Goal: Navigation & Orientation: Find specific page/section

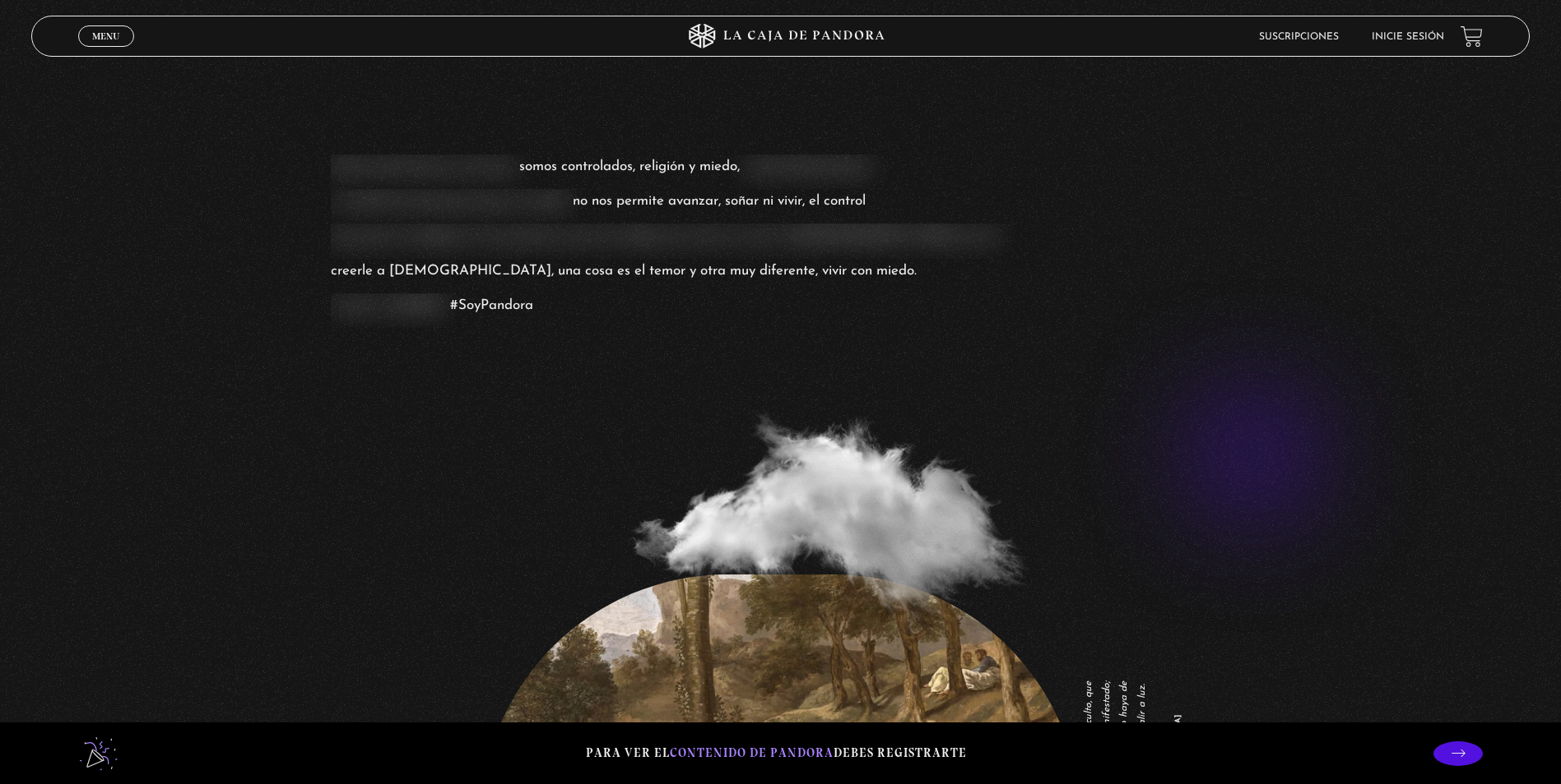
scroll to position [4091, 0]
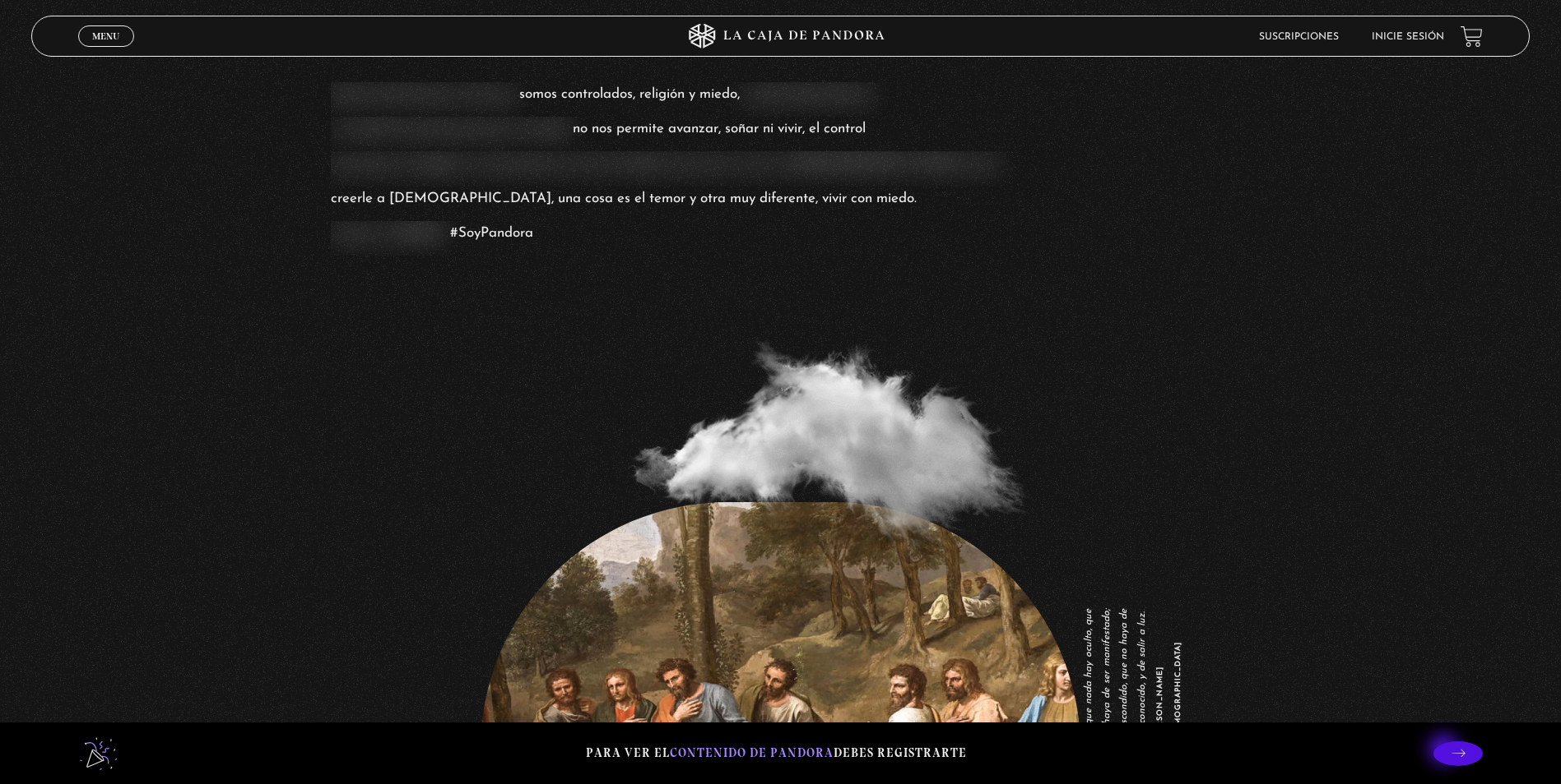
click at [1445, 751] on p at bounding box center [1458, 753] width 50 height 25
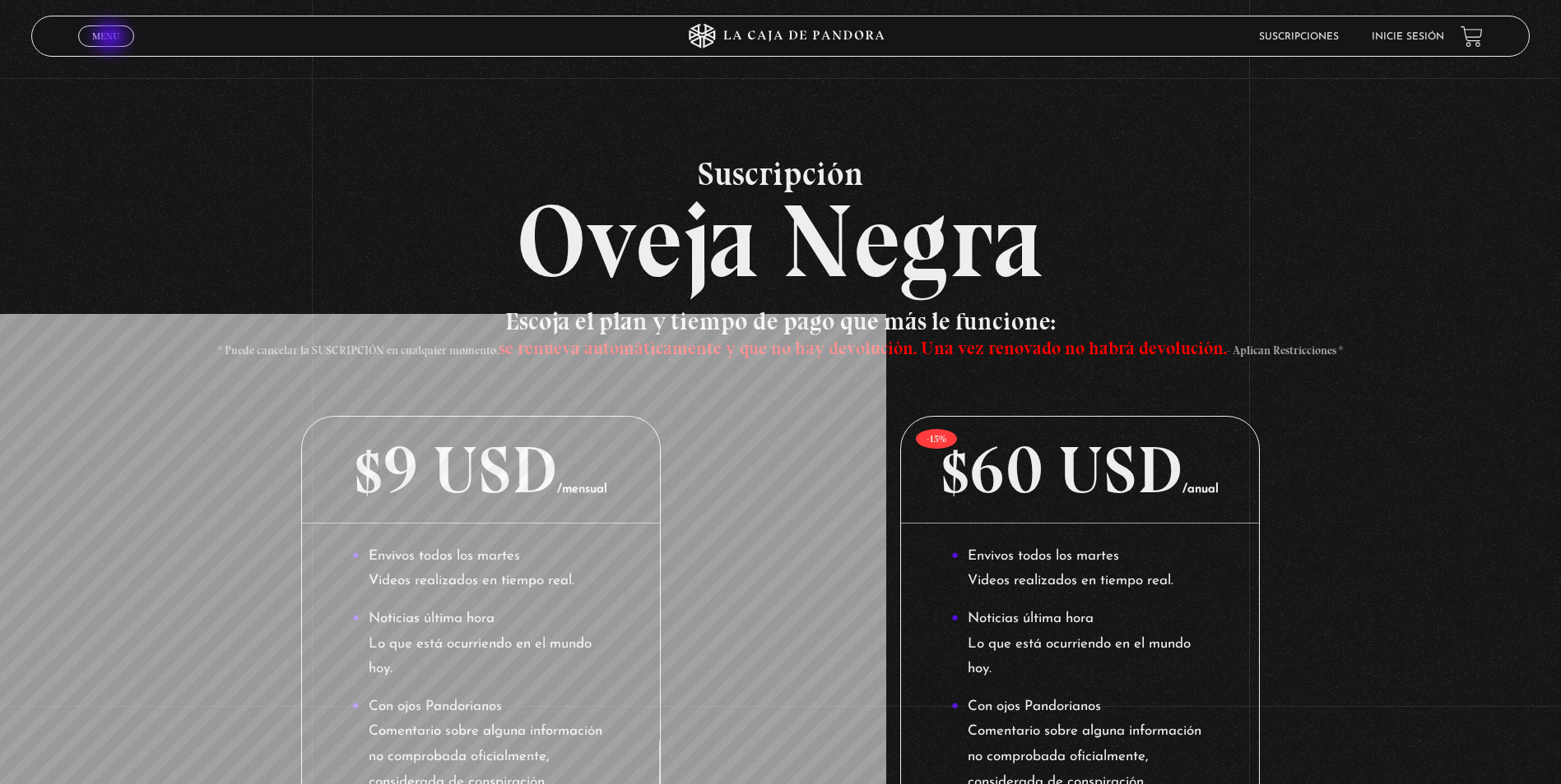
click at [107, 37] on span "Menu" at bounding box center [105, 37] width 27 height 10
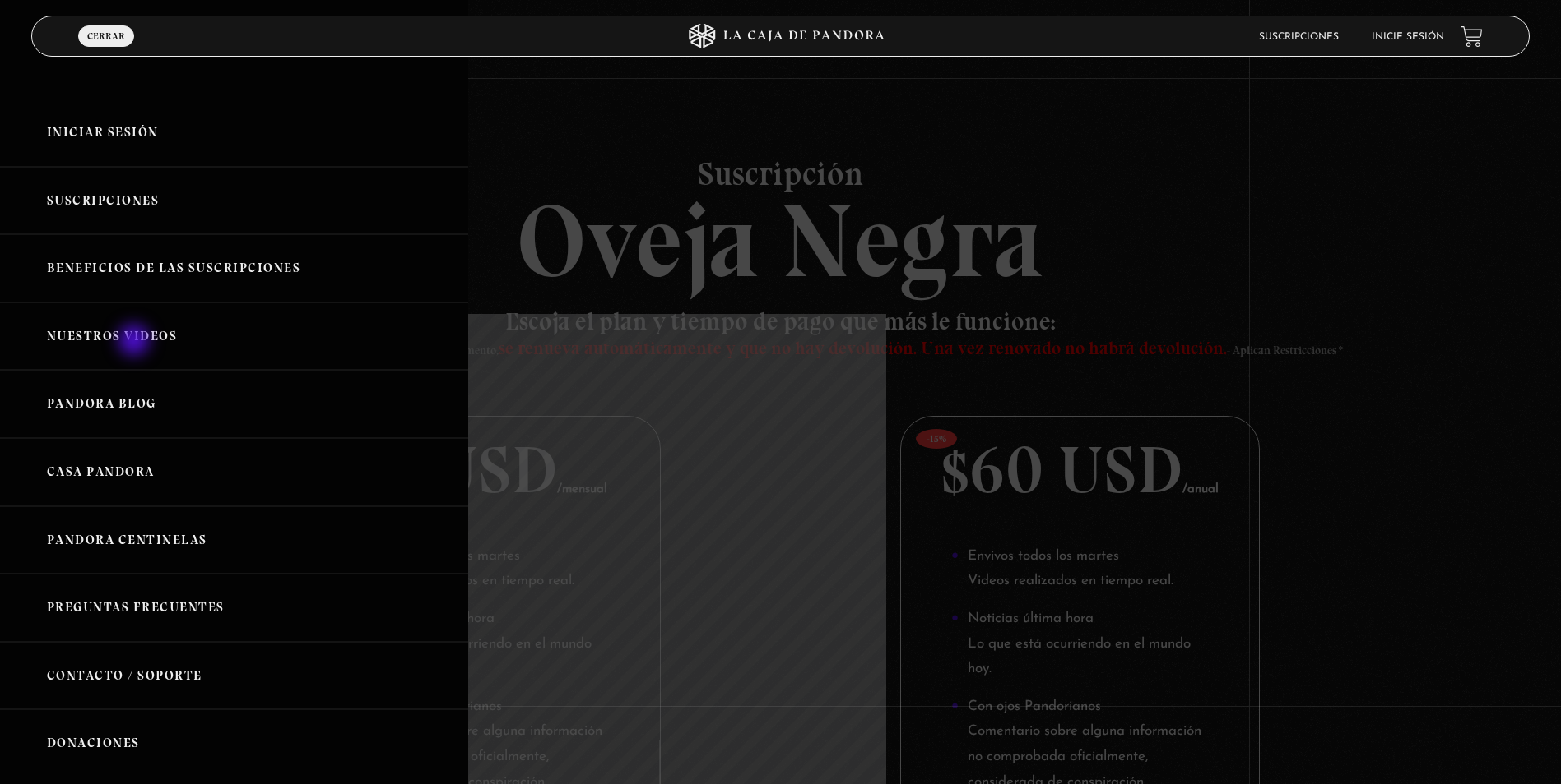
click at [136, 342] on link "Nuestros Videos" at bounding box center [234, 336] width 468 height 68
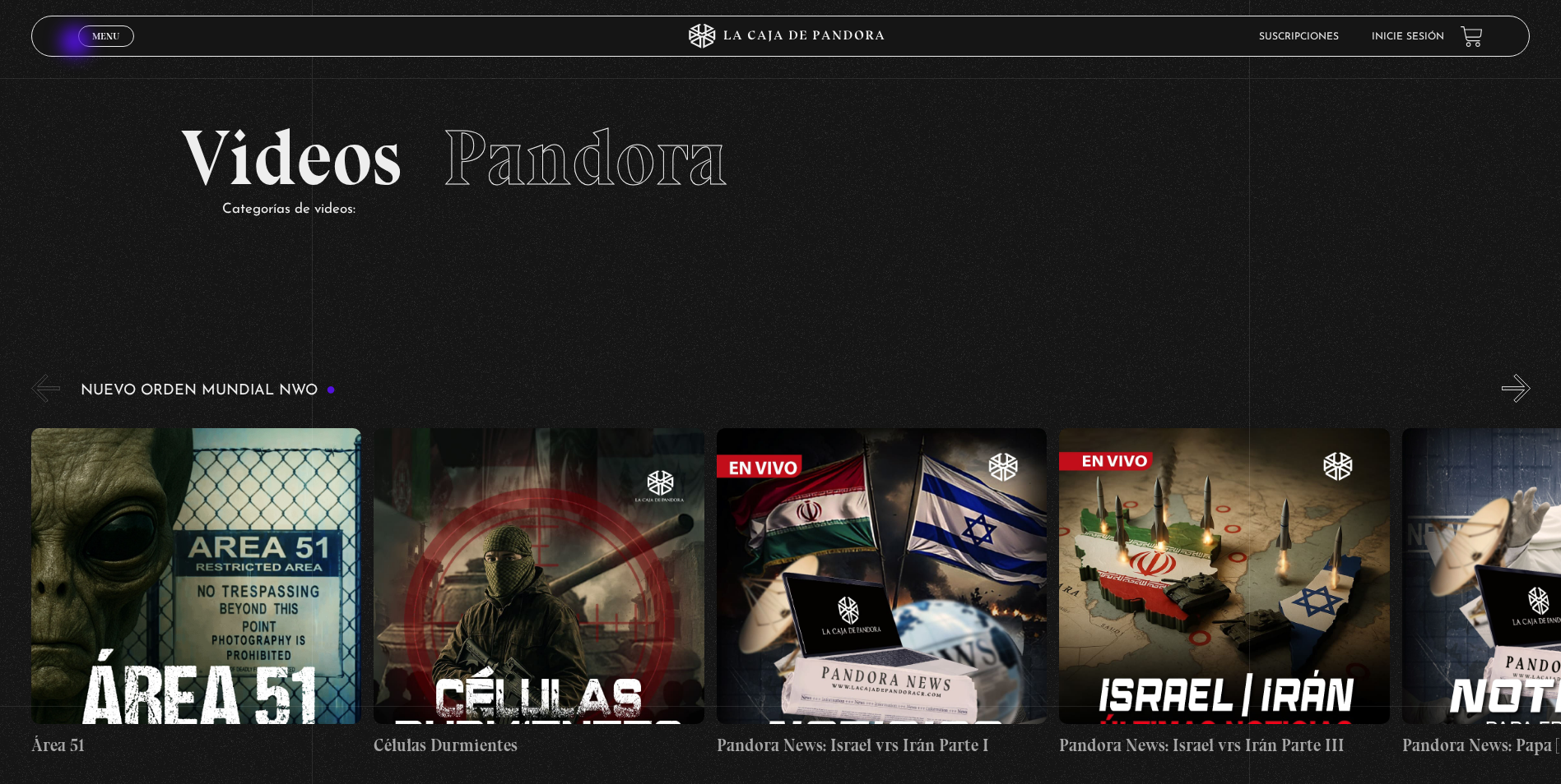
click at [83, 41] on link "Menu Cerrar" at bounding box center [106, 37] width 56 height 22
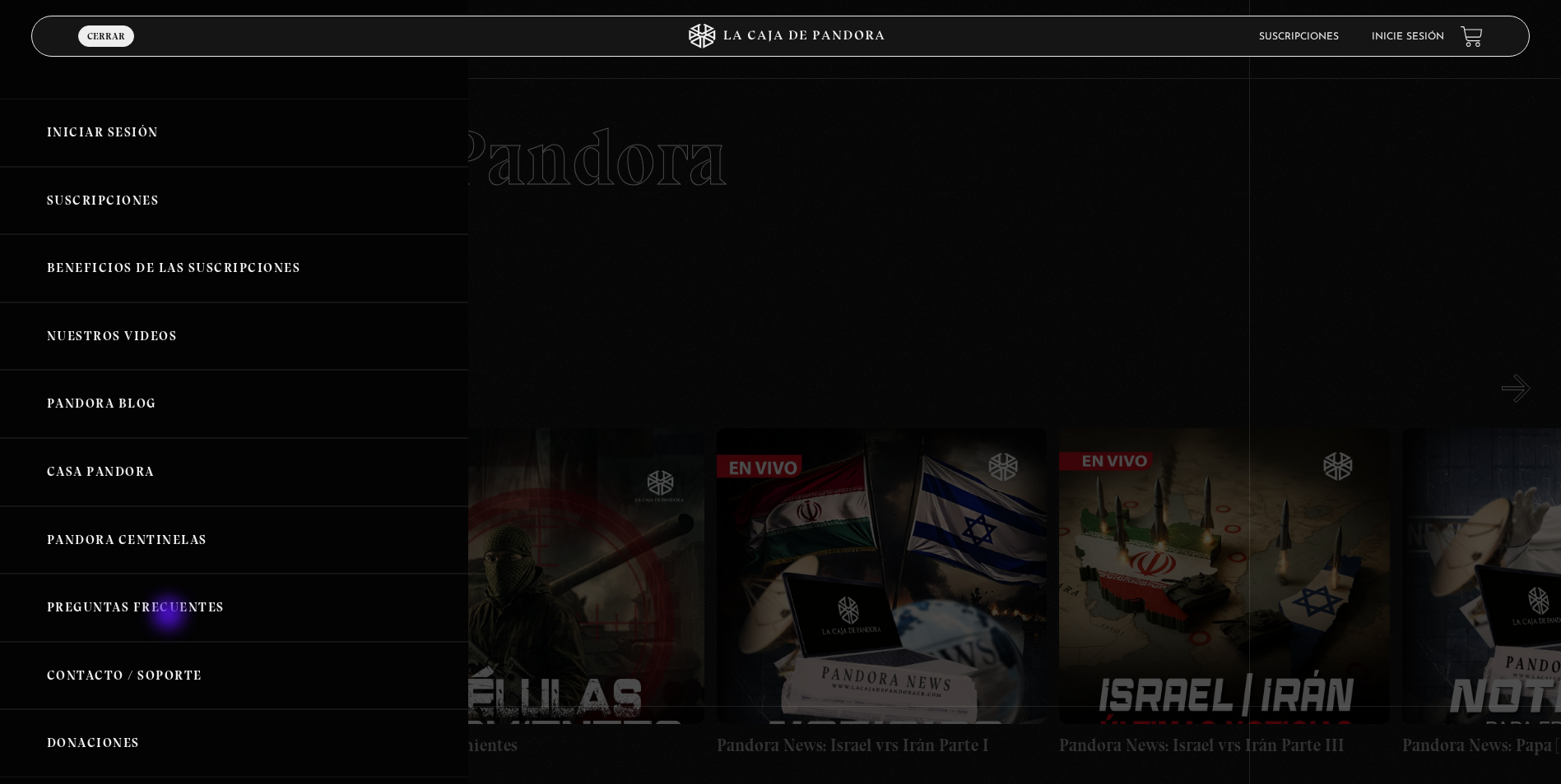
click at [171, 616] on link "Preguntas Frecuentes" at bounding box center [234, 608] width 468 height 68
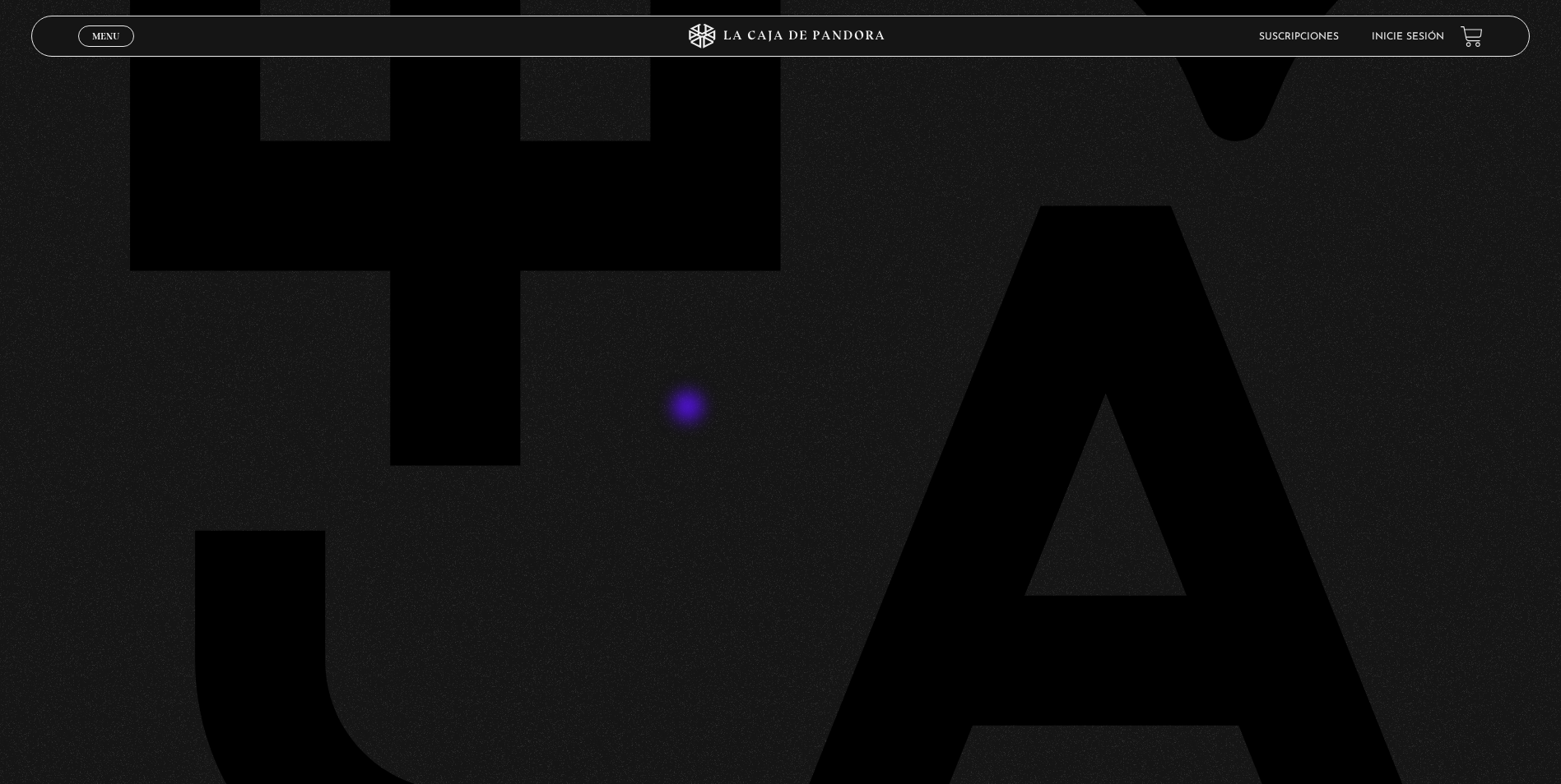
scroll to position [822, 0]
